Goal: Transaction & Acquisition: Purchase product/service

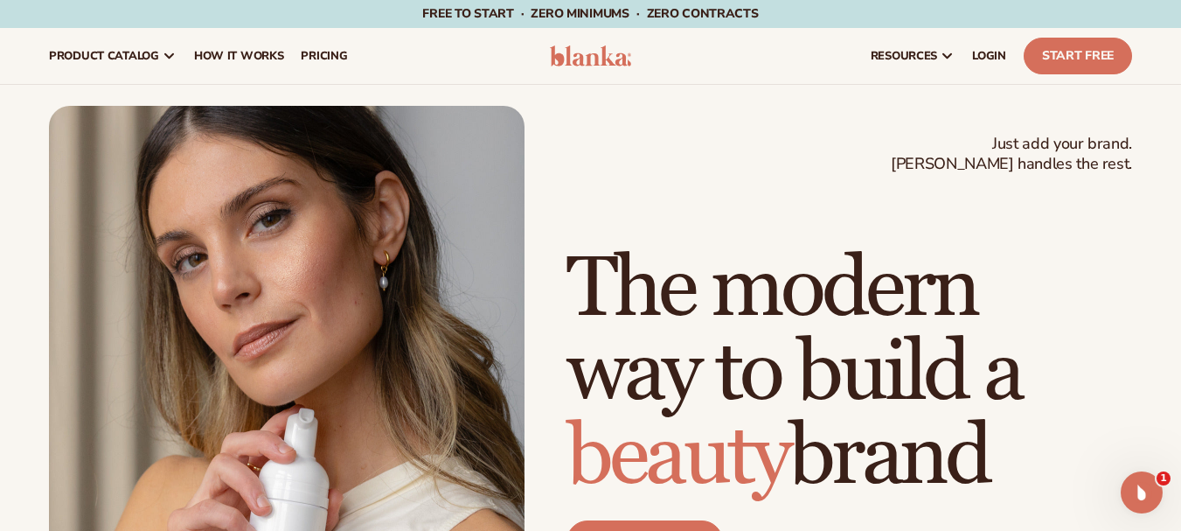
click at [594, 66] on header "Cart product catalog The Lab by [PERSON_NAME]" at bounding box center [590, 56] width 1181 height 56
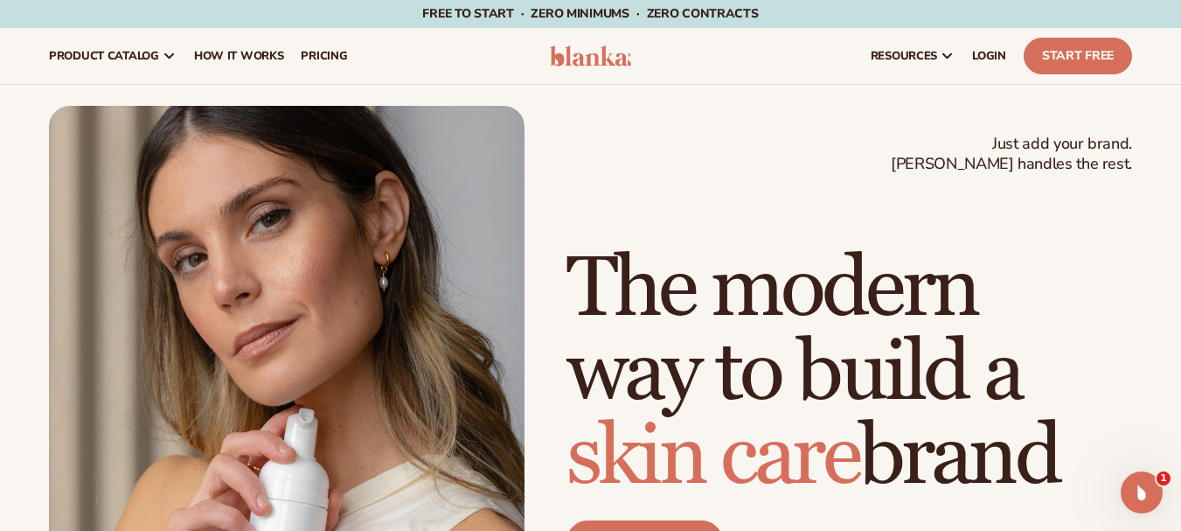
click at [594, 63] on img at bounding box center [591, 55] width 82 height 21
